Goal: Check status: Check status

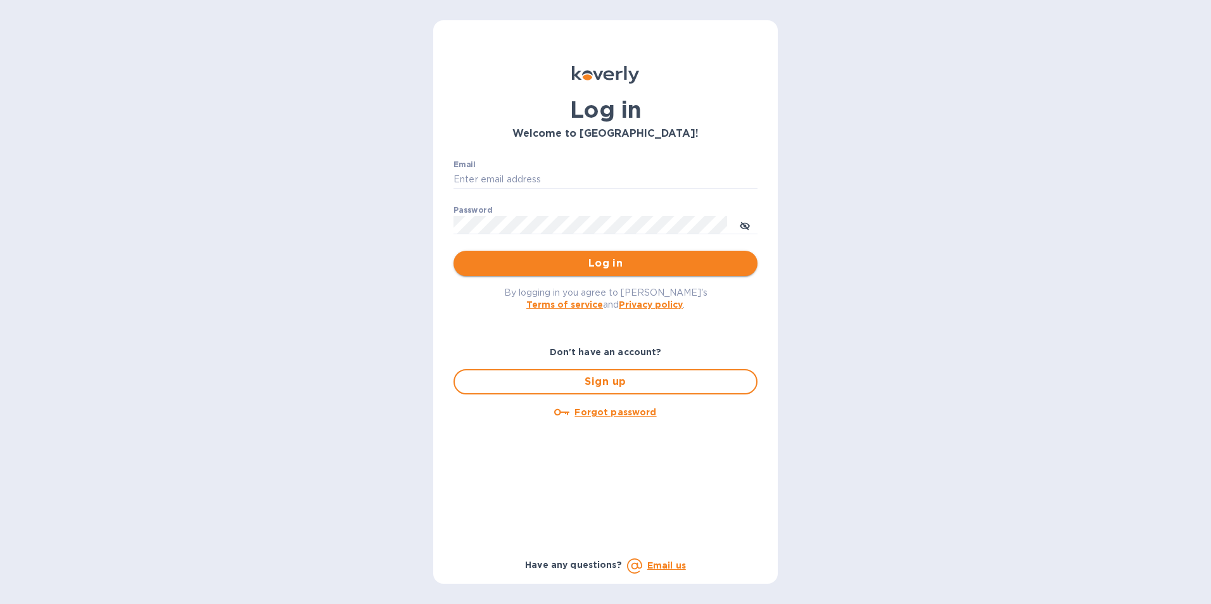
type input "jan.blandford@jas.com"
click at [605, 261] on span "Log in" at bounding box center [606, 263] width 284 height 15
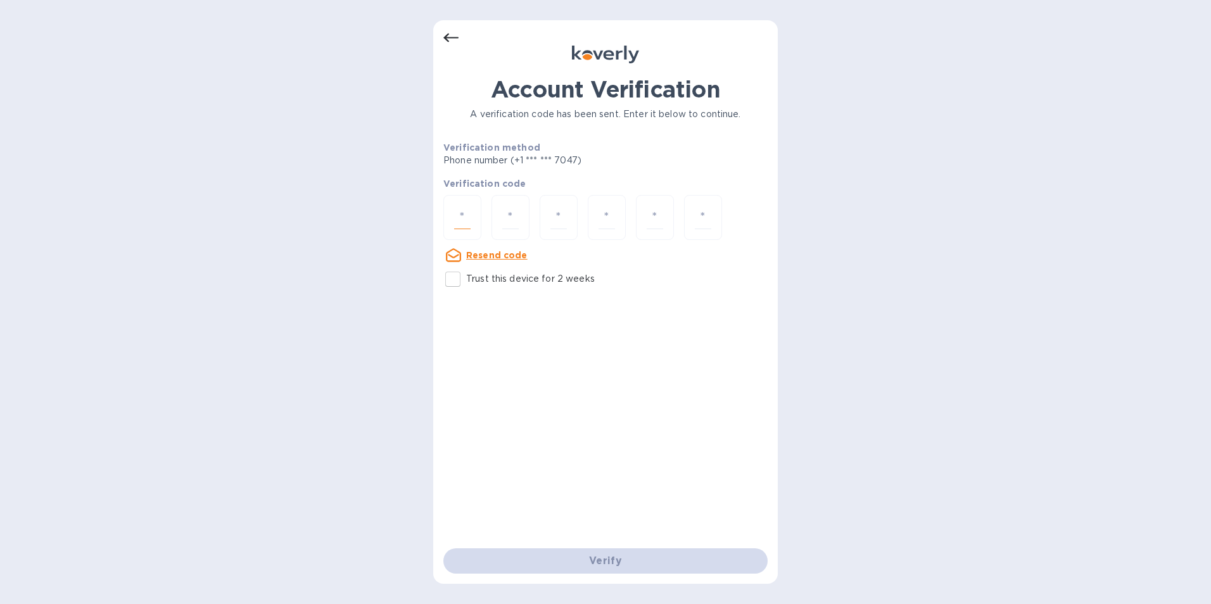
click at [460, 220] on input "number" at bounding box center [462, 217] width 16 height 23
type input "9"
type input "8"
type input "5"
type input "8"
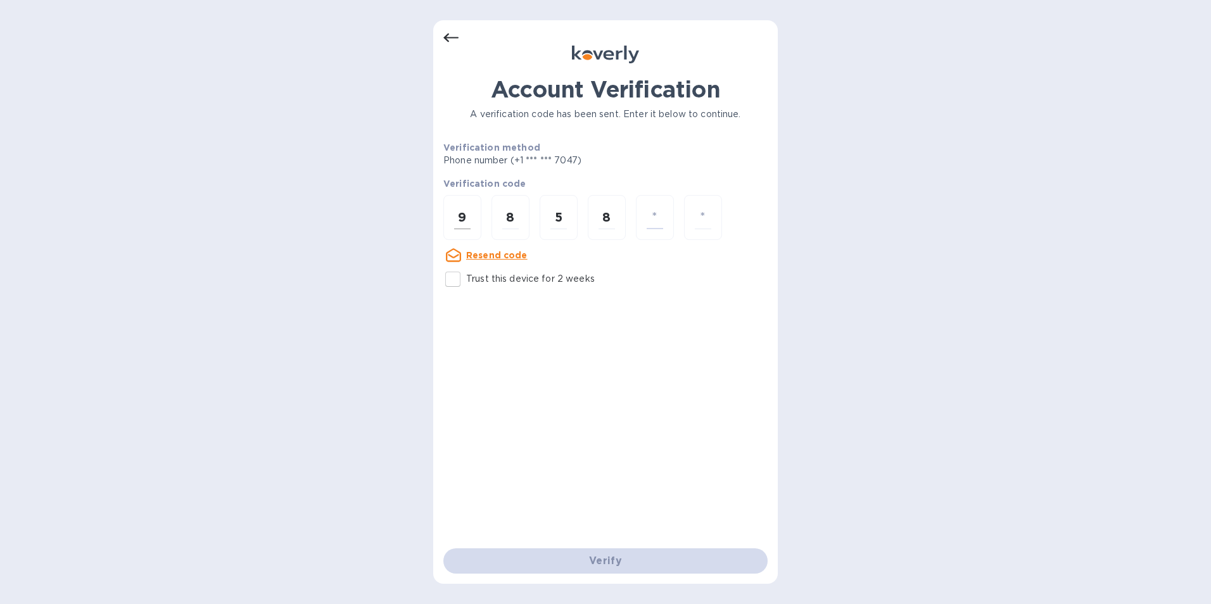
type input "9"
type input "7"
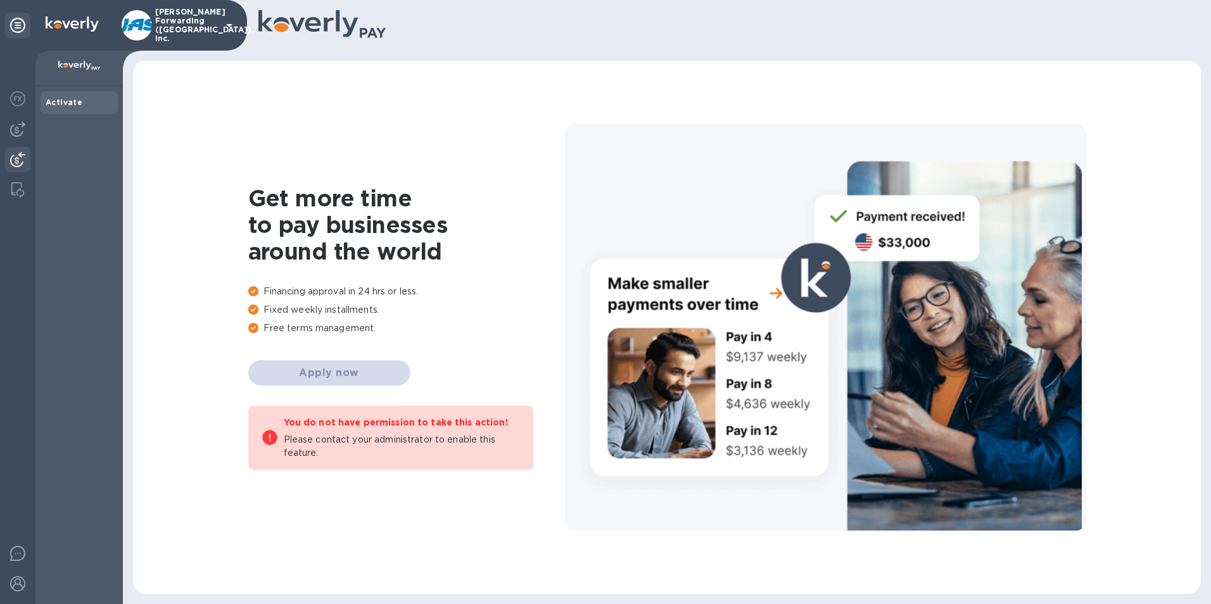
click at [13, 156] on img at bounding box center [17, 159] width 15 height 15
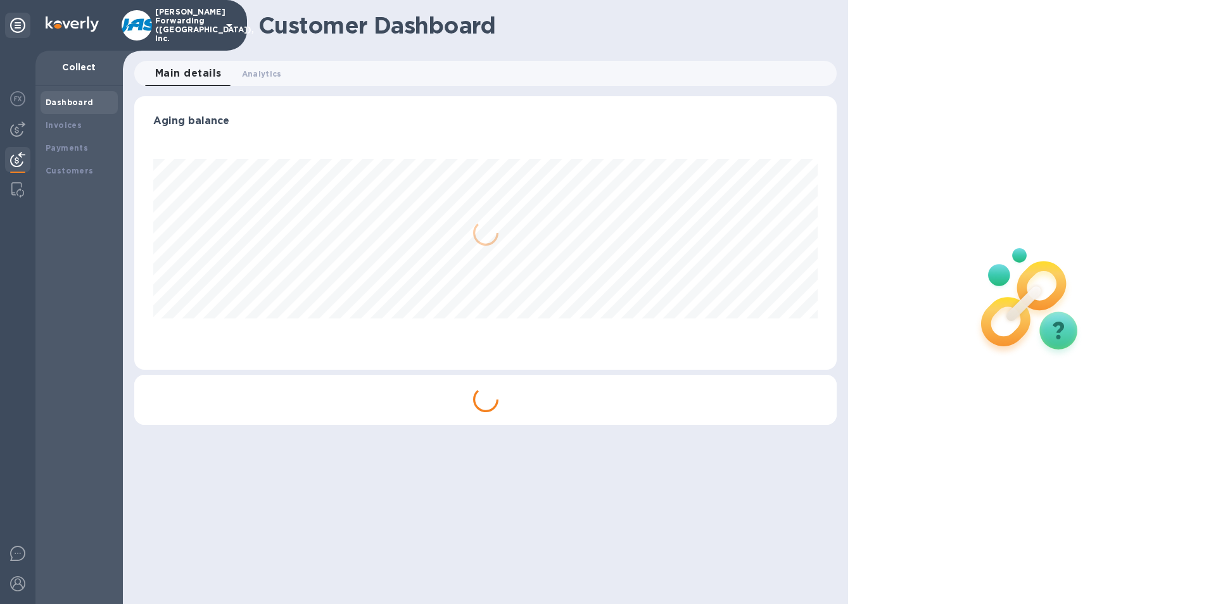
scroll to position [274, 703]
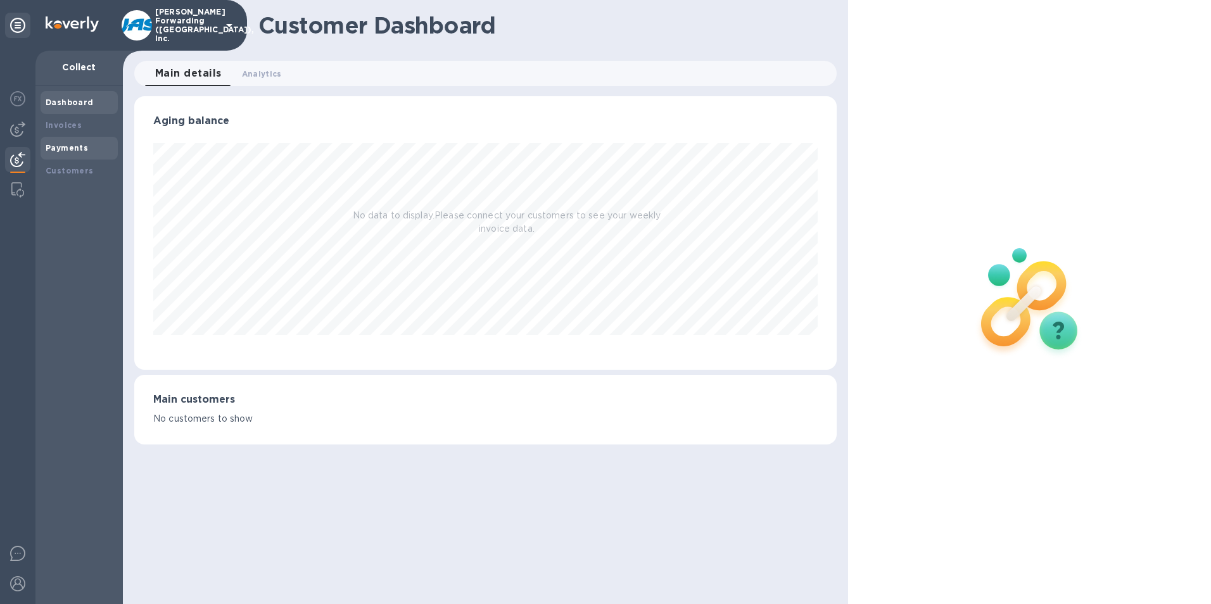
click at [72, 146] on b "Payments" at bounding box center [67, 147] width 42 height 9
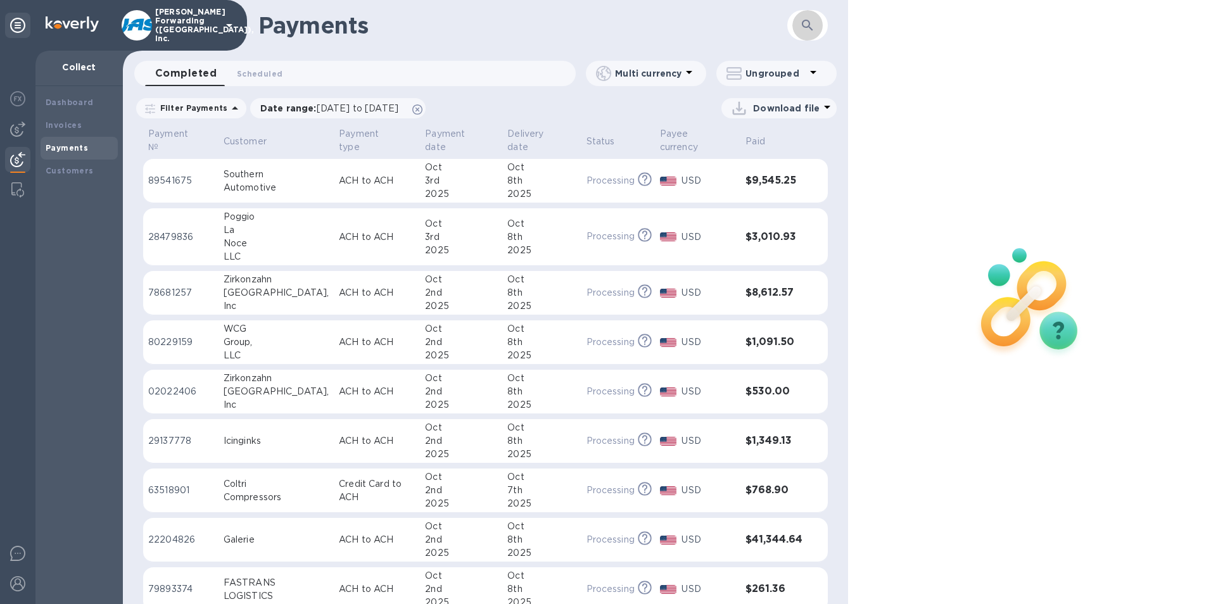
click at [814, 23] on icon "button" at bounding box center [807, 25] width 15 height 15
click at [282, 109] on p "Date range : [DATE] to [DATE]" at bounding box center [332, 108] width 144 height 13
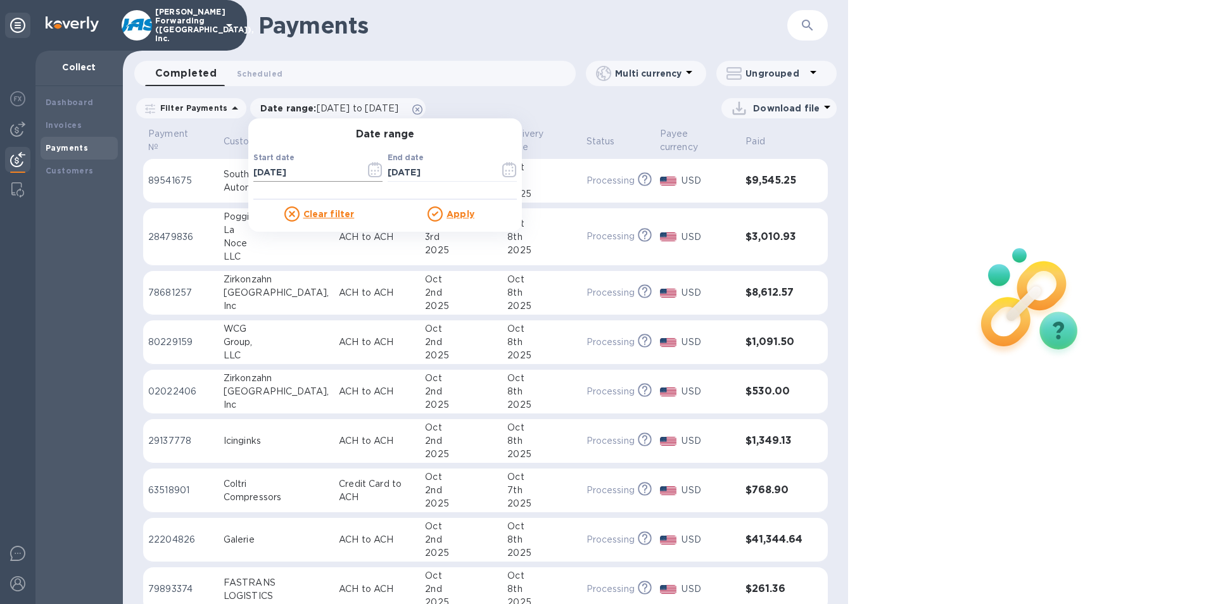
click at [369, 169] on icon "button" at bounding box center [375, 169] width 15 height 15
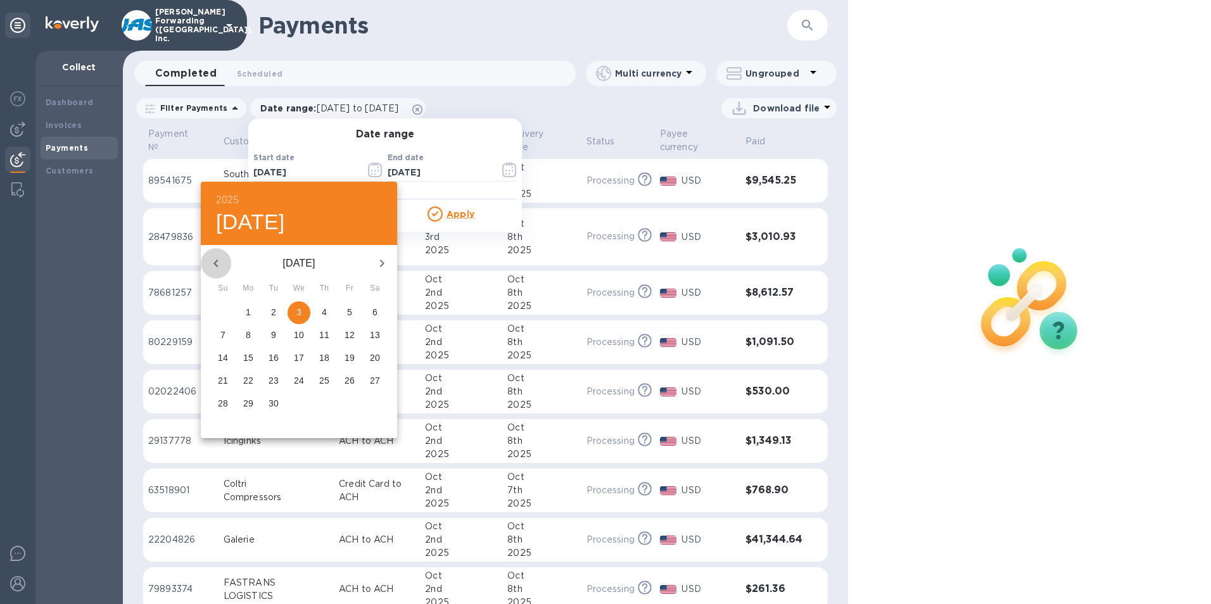
click at [215, 264] on icon "button" at bounding box center [215, 264] width 4 height 8
click at [350, 315] on p "1" at bounding box center [349, 312] width 5 height 13
type input "[DATE]"
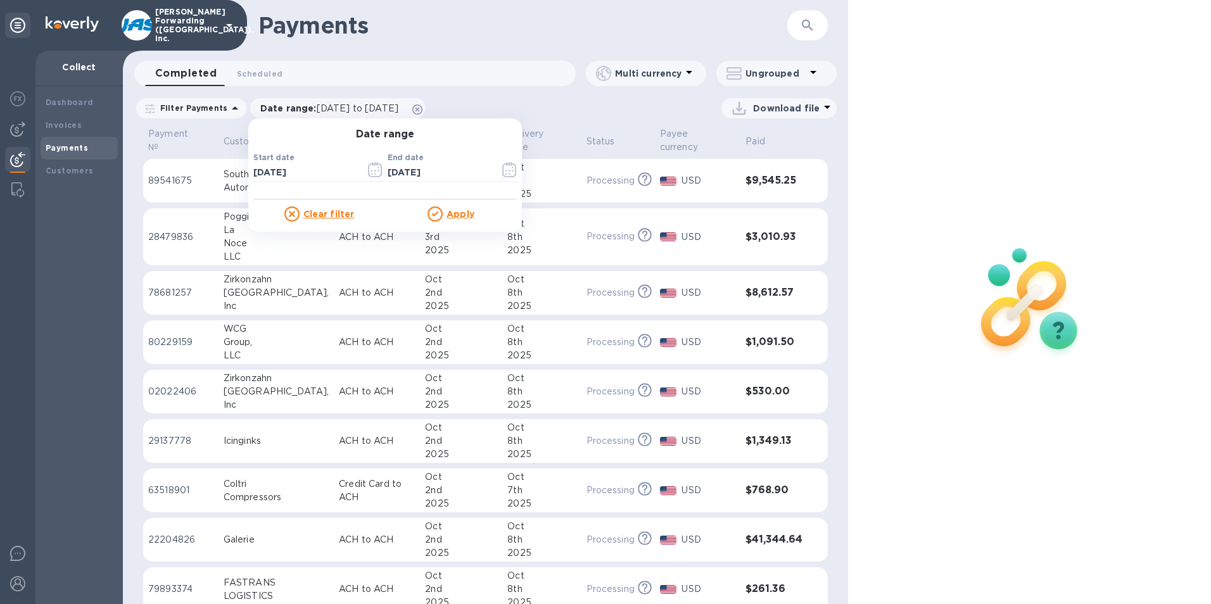
click at [446, 214] on u "Apply" at bounding box center [460, 214] width 28 height 10
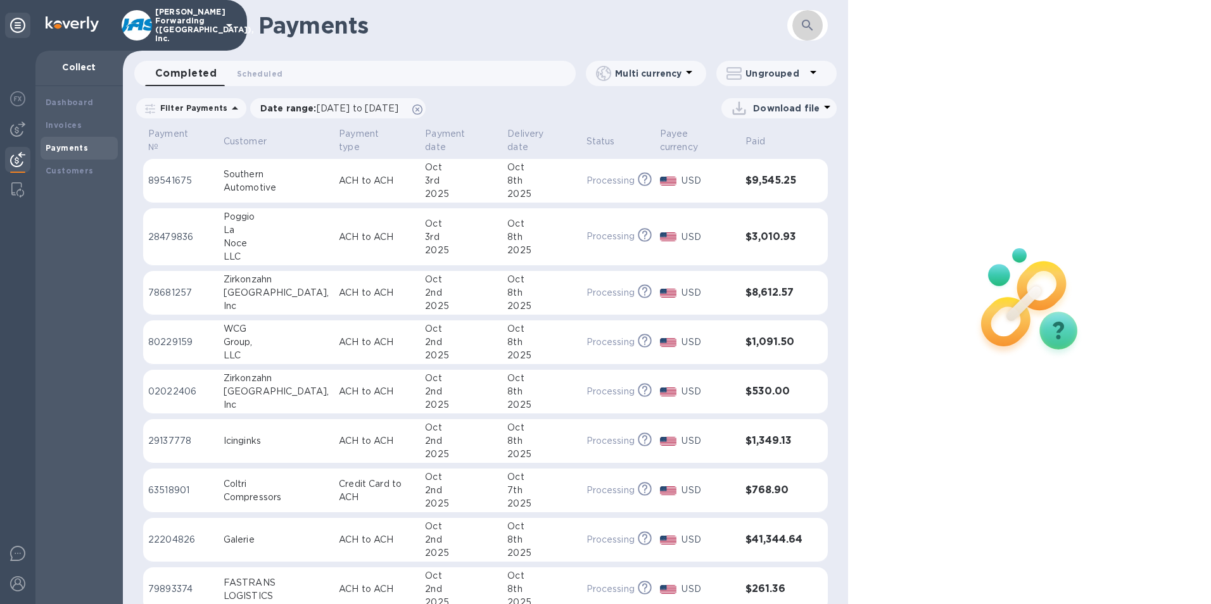
click at [805, 24] on icon "button" at bounding box center [807, 25] width 15 height 15
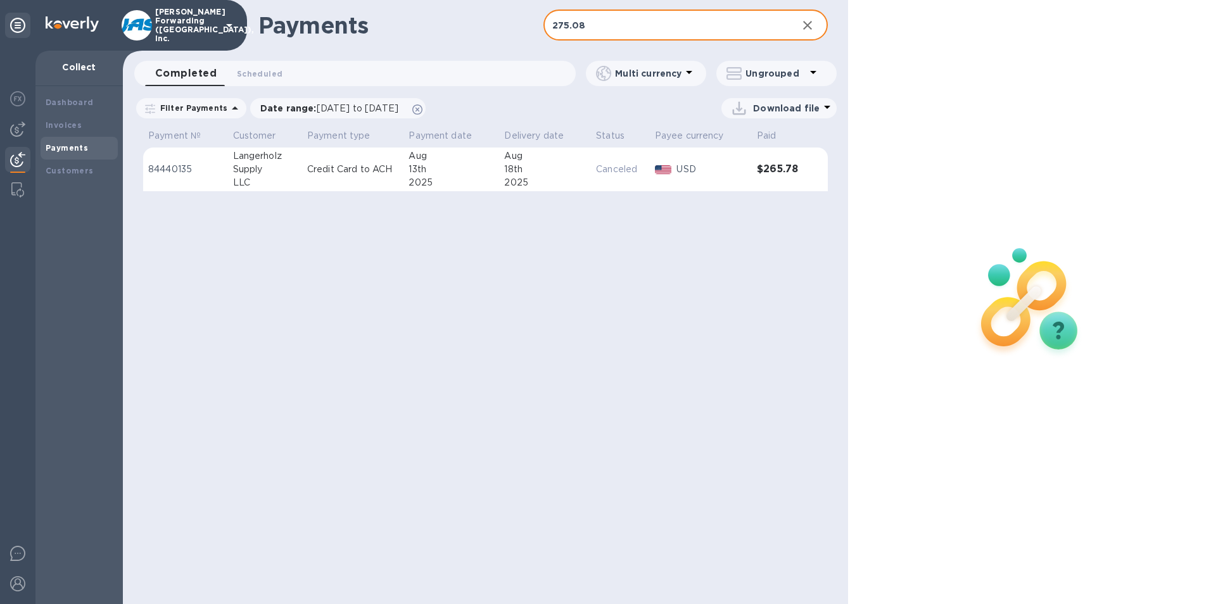
type input "275.08"
click at [199, 179] on td "84440135" at bounding box center [185, 170] width 85 height 44
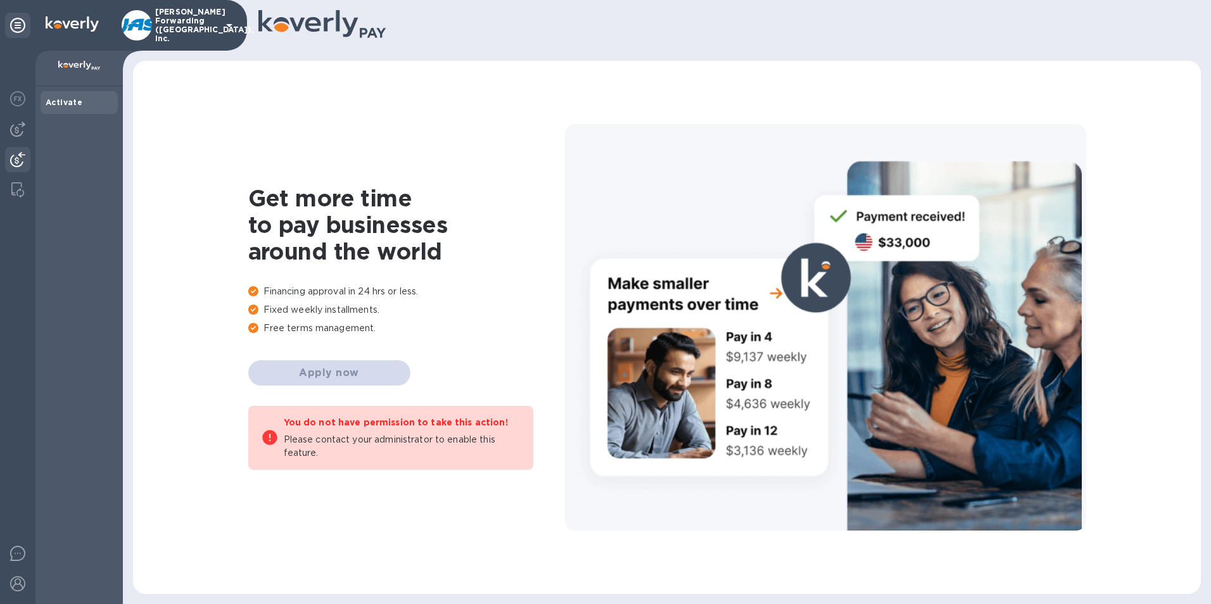
click at [13, 156] on img at bounding box center [17, 159] width 15 height 15
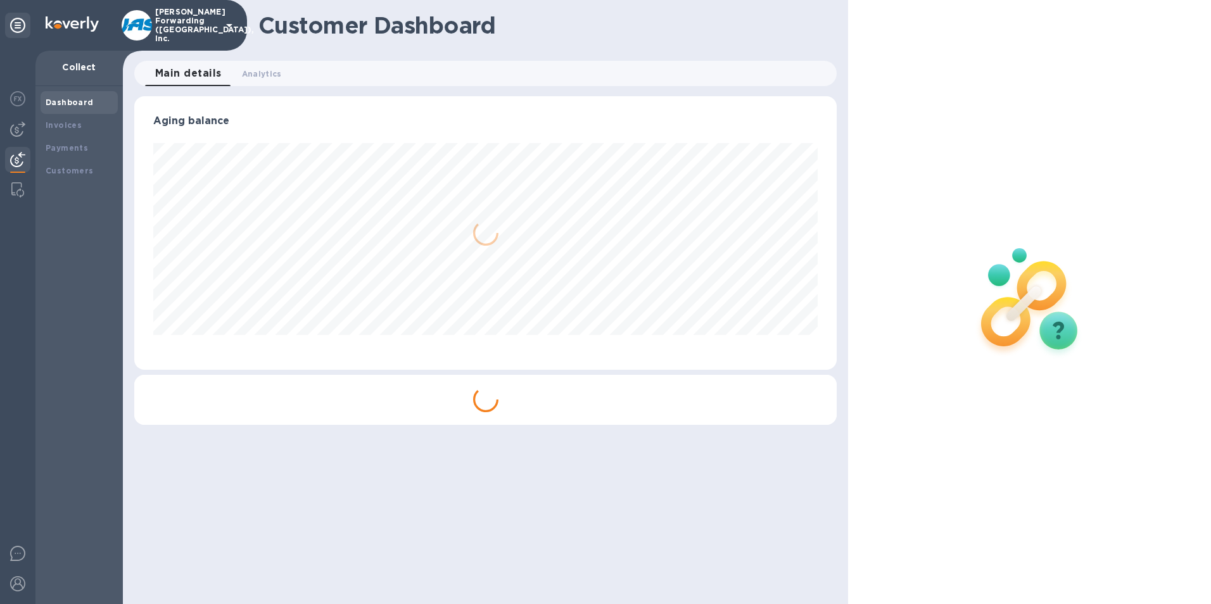
scroll to position [274, 703]
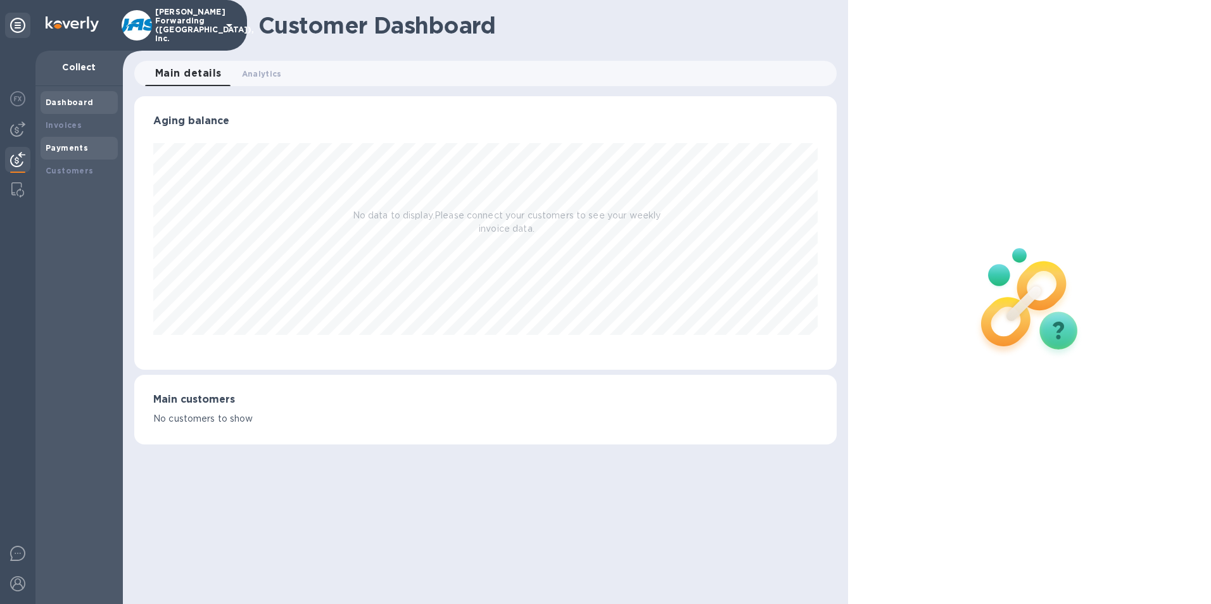
click at [59, 142] on div "Payments" at bounding box center [79, 148] width 67 height 13
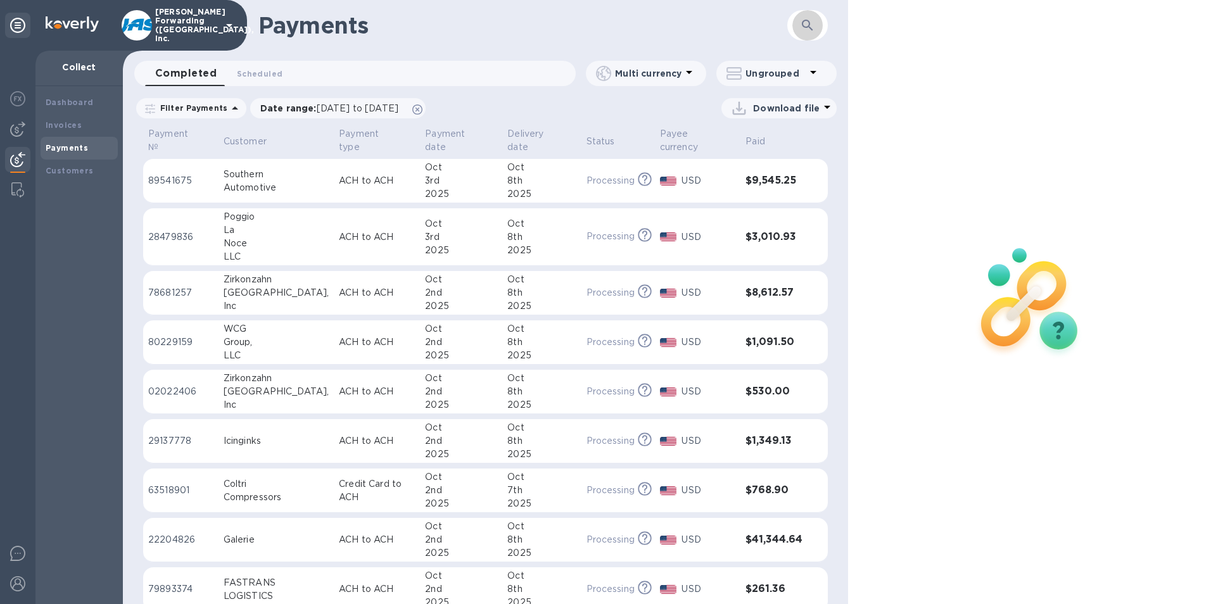
click at [807, 23] on icon "button" at bounding box center [807, 25] width 15 height 15
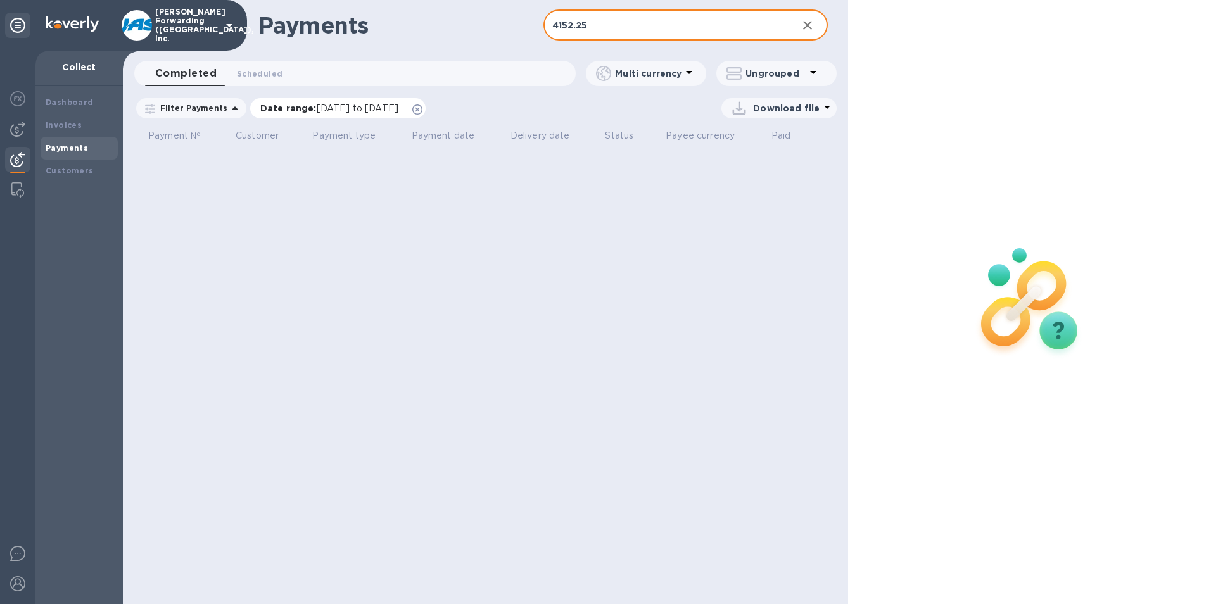
type input "4152.25"
click at [303, 108] on p "Date range : [DATE] to [DATE]" at bounding box center [332, 108] width 144 height 13
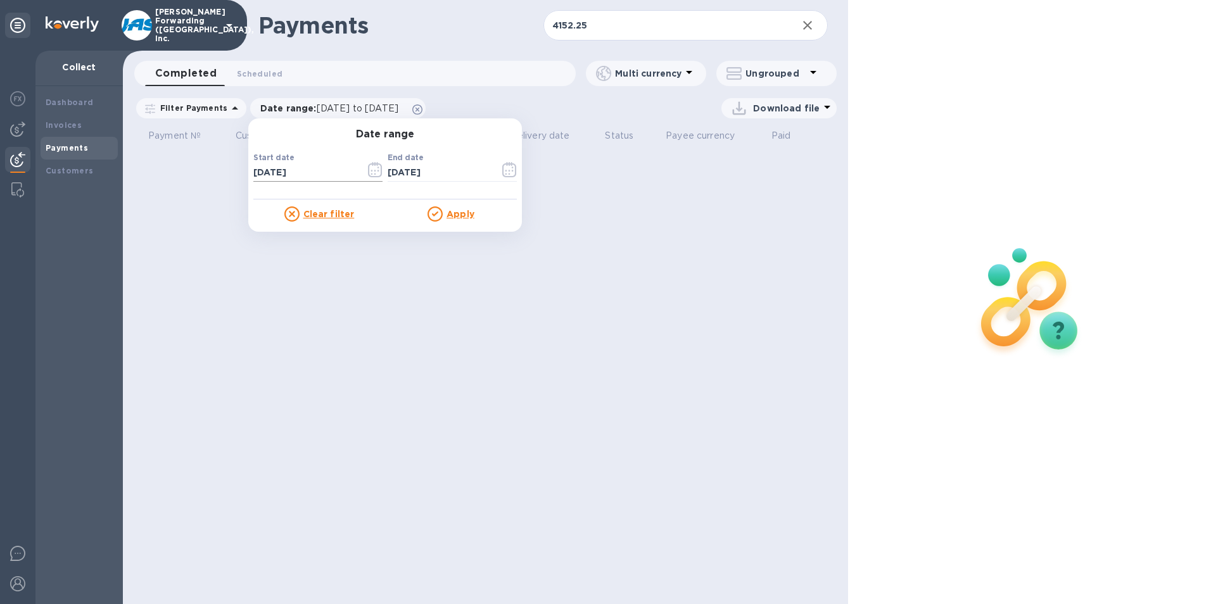
click at [374, 171] on icon "button" at bounding box center [375, 171] width 2 height 2
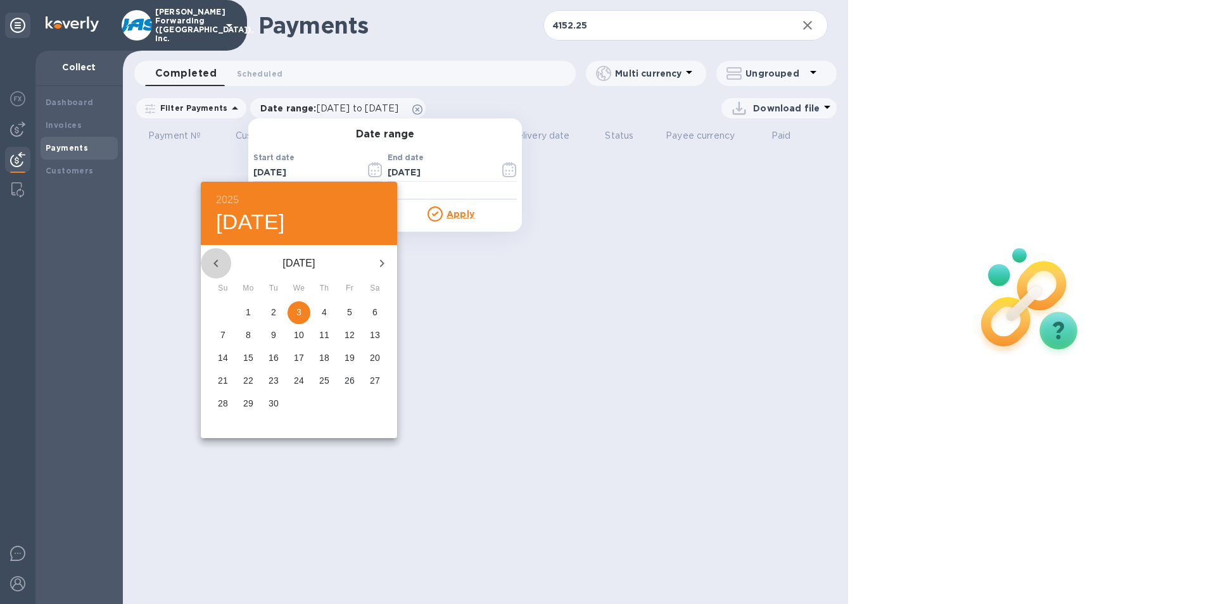
click at [217, 263] on icon "button" at bounding box center [215, 263] width 15 height 15
click at [351, 313] on p "1" at bounding box center [349, 312] width 5 height 13
type input "[DATE]"
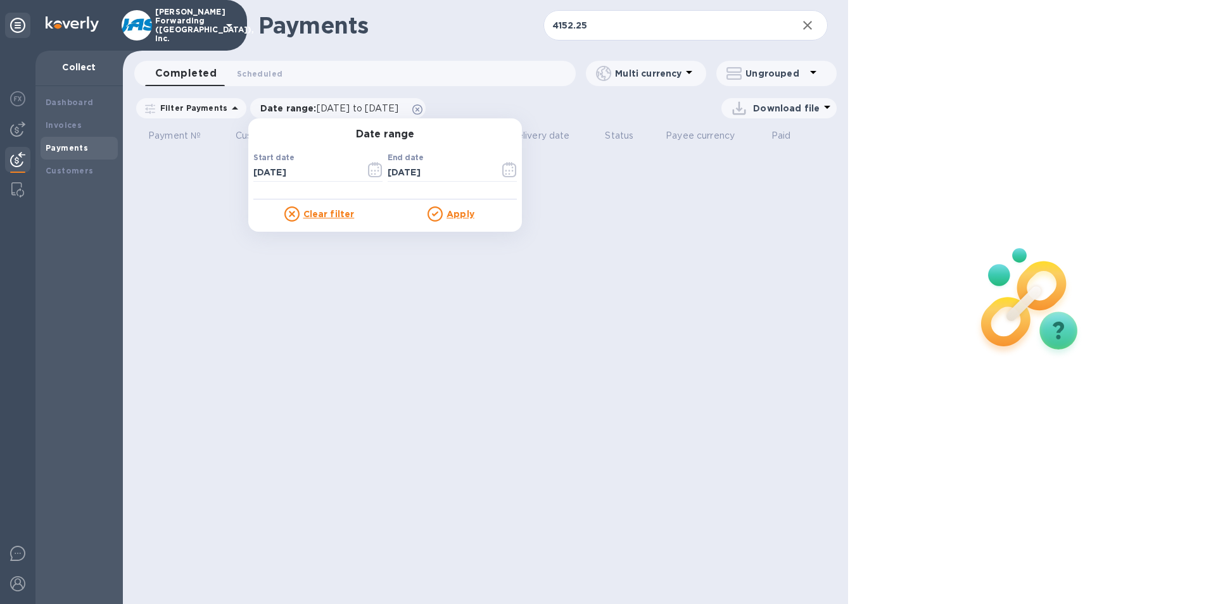
click at [451, 213] on u "Apply" at bounding box center [460, 214] width 28 height 10
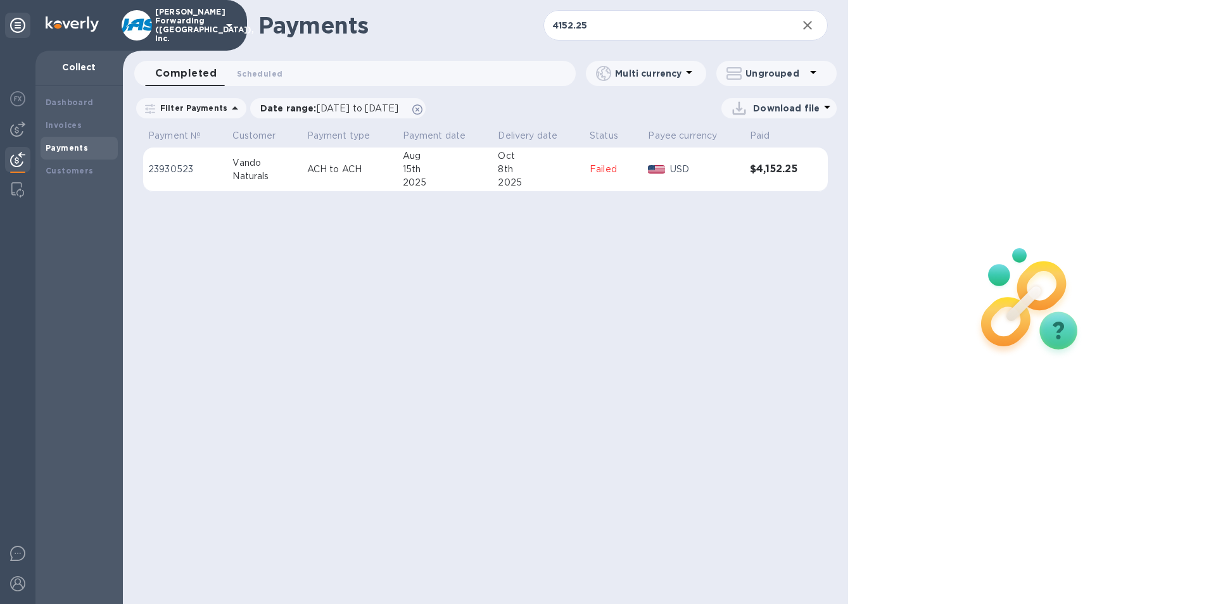
click at [194, 168] on p "23930523" at bounding box center [185, 169] width 74 height 13
